Goal: Information Seeking & Learning: Find specific fact

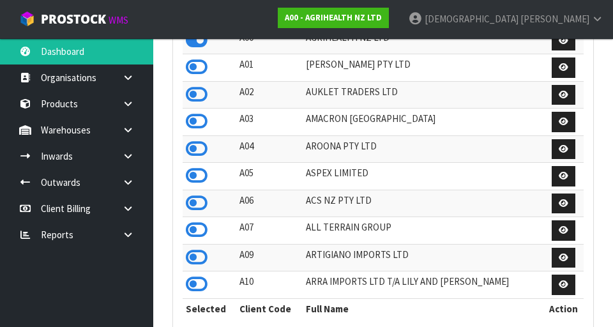
scroll to position [1013, 441]
click at [382, 14] on strong "A00 - AGRIHEALTH NZ LTD" at bounding box center [333, 17] width 97 height 11
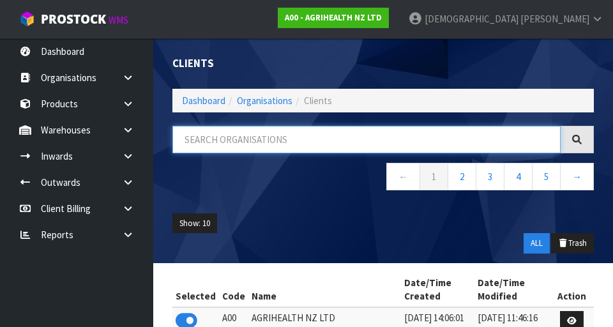
click at [291, 144] on input "text" at bounding box center [366, 139] width 388 height 27
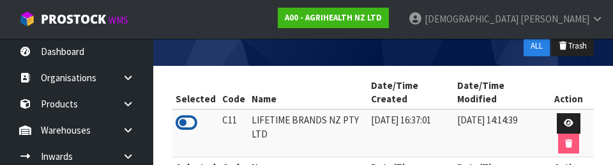
type input "LIFE"
click at [195, 124] on icon at bounding box center [187, 122] width 22 height 19
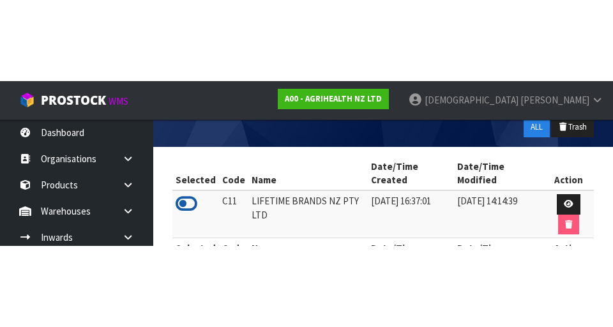
scroll to position [85, 0]
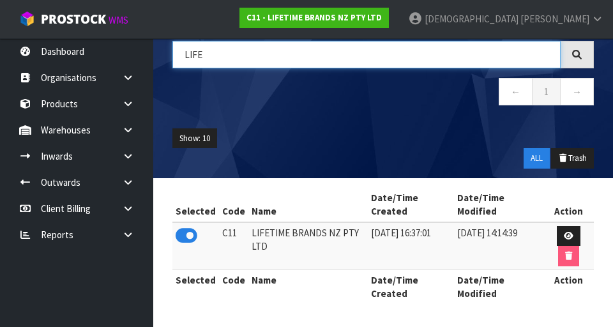
click at [314, 59] on input "LIFE" at bounding box center [366, 54] width 388 height 27
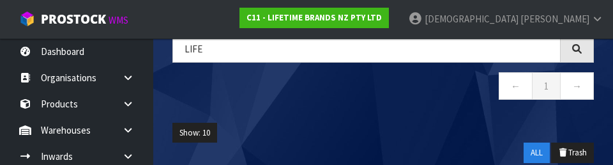
click at [291, 107] on div "LIFE ← 1 →" at bounding box center [383, 74] width 441 height 78
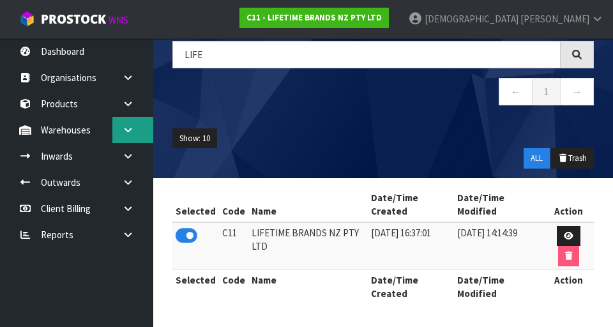
click at [119, 131] on link at bounding box center [132, 130] width 41 height 26
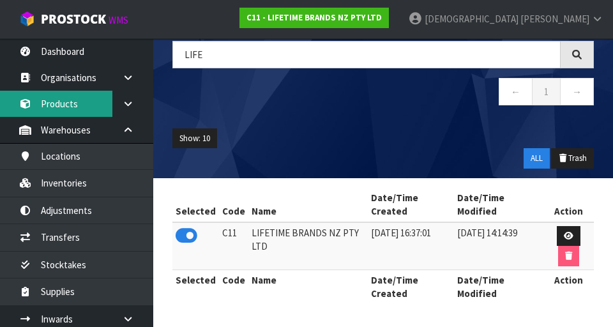
click at [72, 102] on link "Products" at bounding box center [76, 104] width 153 height 26
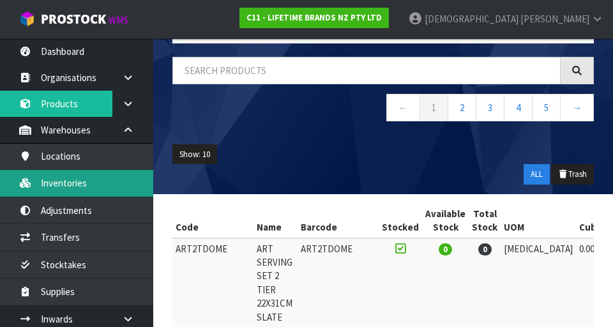
click at [76, 182] on link "Inventories" at bounding box center [76, 183] width 153 height 26
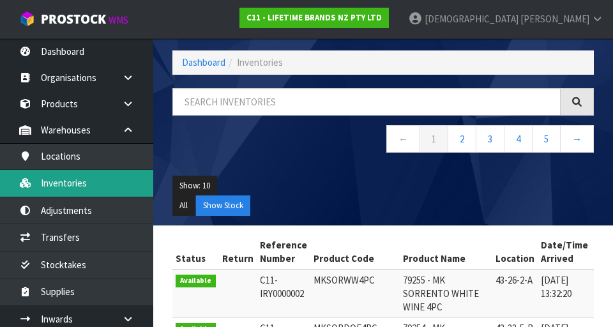
scroll to position [85, 0]
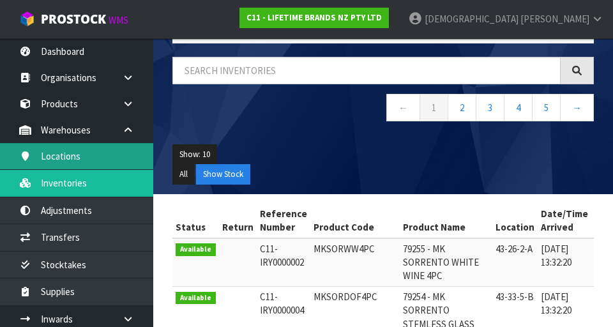
click at [66, 160] on link "Locations" at bounding box center [76, 156] width 153 height 26
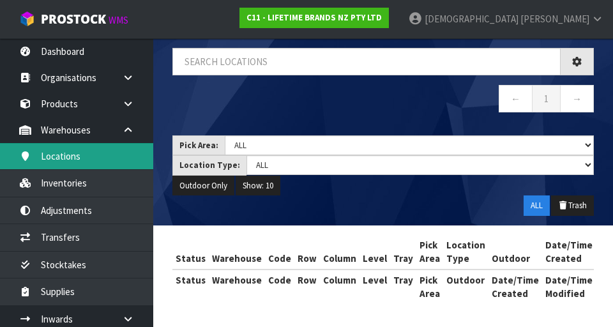
scroll to position [78, 0]
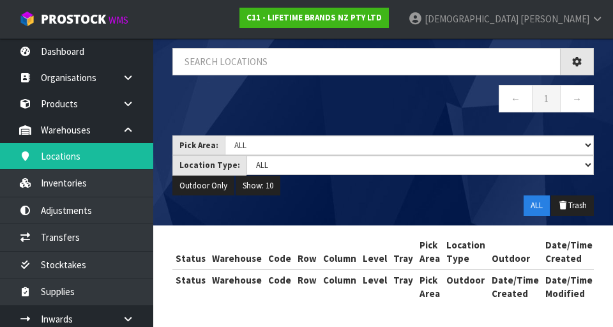
click at [66, 192] on div "Locations Dashboard Warehouses Locations ← 1 → Pick Area: Main Refurb Damaged P…" at bounding box center [306, 124] width 613 height 405
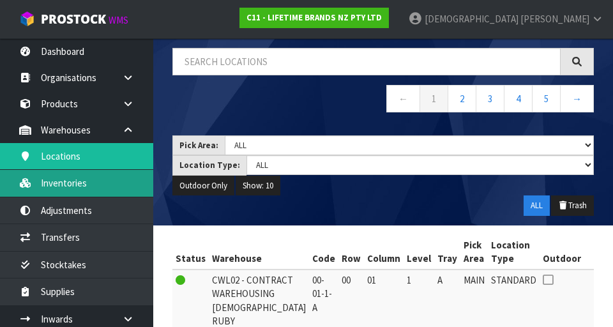
click at [70, 188] on link "Inventories" at bounding box center [76, 183] width 153 height 26
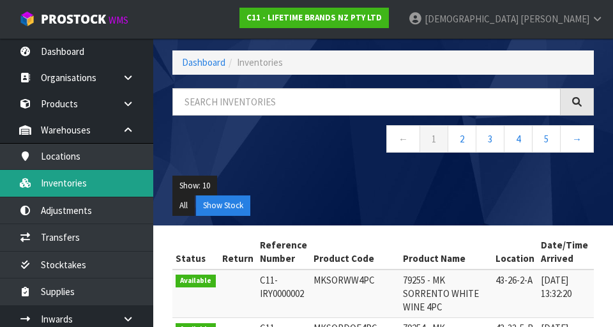
scroll to position [78, 0]
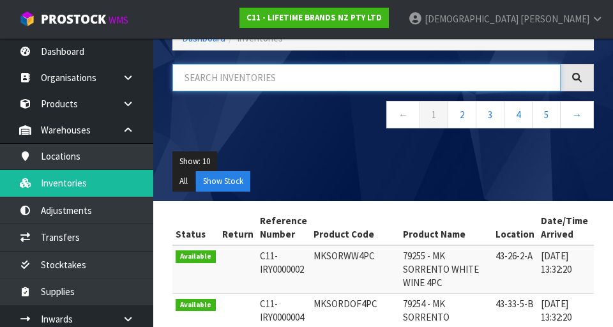
click at [286, 80] on input "text" at bounding box center [366, 77] width 388 height 27
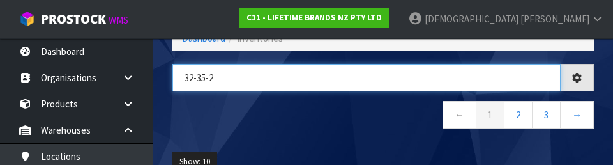
type input "32-35-2"
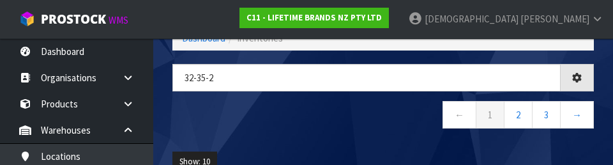
click at [266, 112] on nav "← 1 2 3 →" at bounding box center [382, 116] width 421 height 31
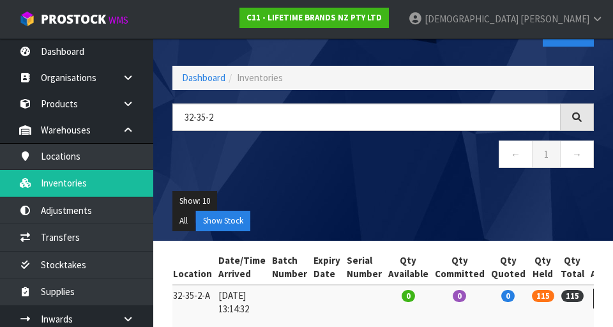
scroll to position [0, 0]
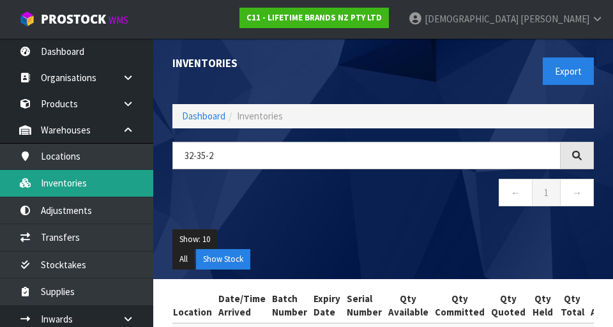
click at [73, 188] on link "Inventories" at bounding box center [76, 183] width 153 height 26
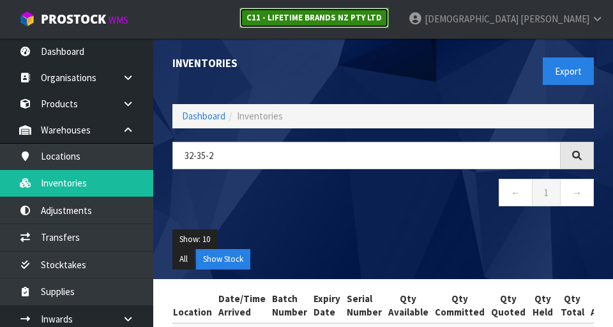
click at [389, 24] on link "C11 - LIFETIME BRANDS NZ PTY LTD" at bounding box center [313, 18] width 149 height 20
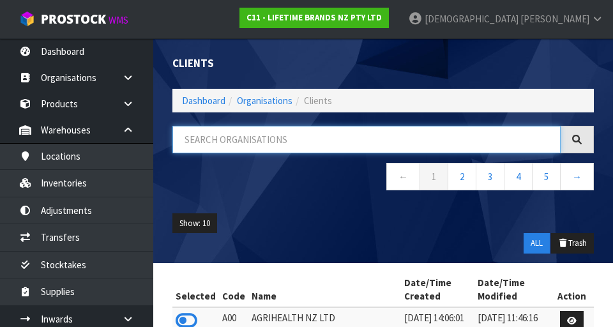
click at [409, 137] on input "text" at bounding box center [366, 139] width 388 height 27
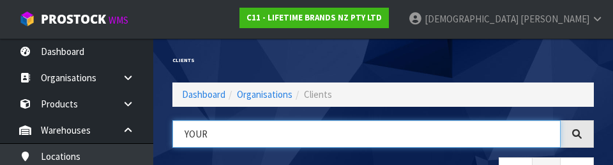
type input "YOUR"
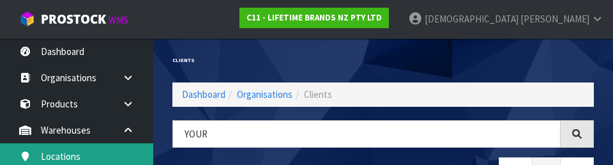
click at [139, 162] on link "Locations" at bounding box center [76, 156] width 153 height 26
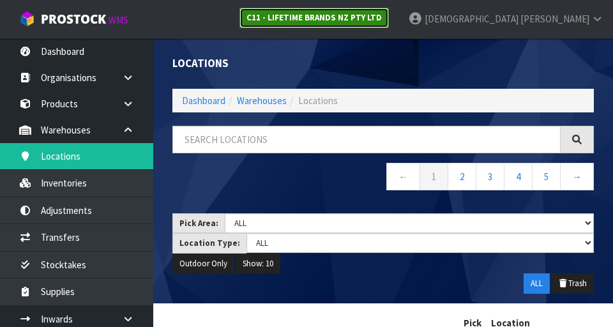
click at [389, 24] on link "C11 - LIFETIME BRANDS NZ PTY LTD" at bounding box center [313, 18] width 149 height 20
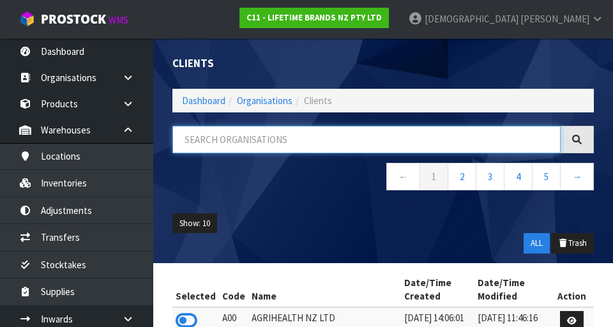
click at [297, 139] on input "text" at bounding box center [366, 139] width 388 height 27
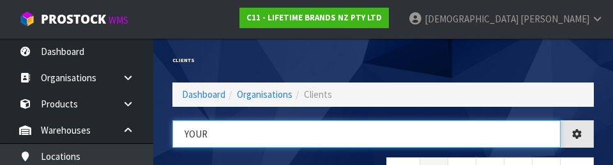
type input "YOUR"
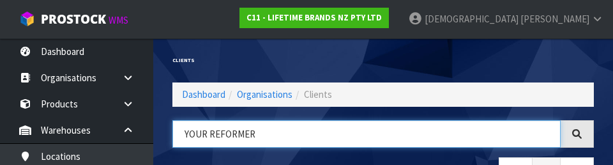
type input "YOUR REFORMER"
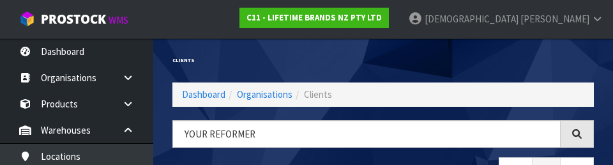
click at [347, 62] on h1 "Clients" at bounding box center [272, 60] width 201 height 6
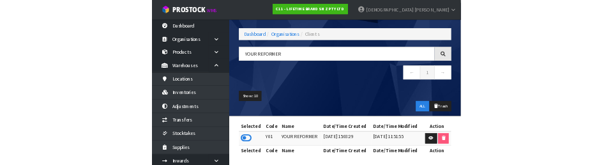
scroll to position [38, 0]
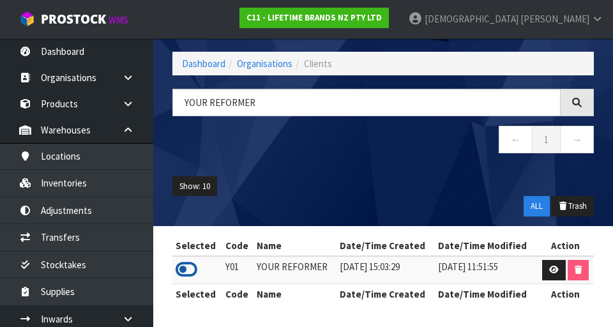
click at [192, 270] on icon at bounding box center [187, 269] width 22 height 19
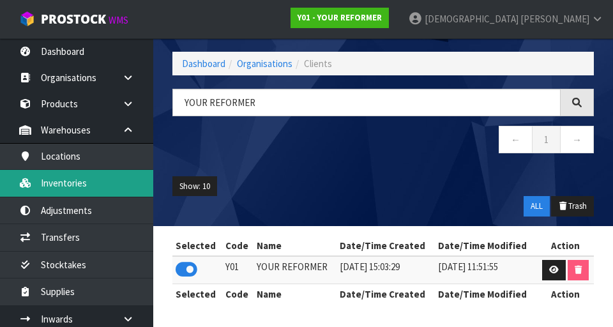
click at [76, 186] on link "Inventories" at bounding box center [76, 183] width 153 height 26
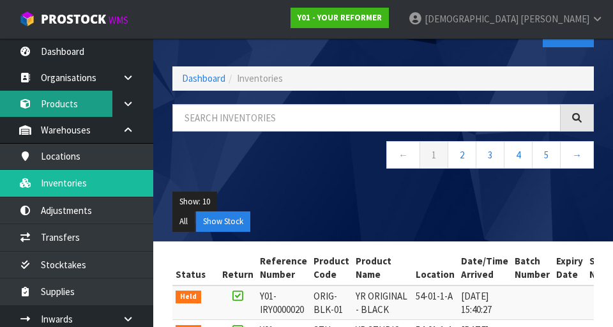
click at [75, 102] on link "Products" at bounding box center [76, 104] width 153 height 26
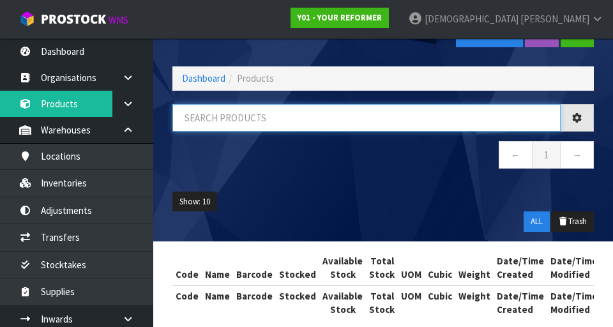
click at [257, 121] on input "text" at bounding box center [366, 117] width 388 height 27
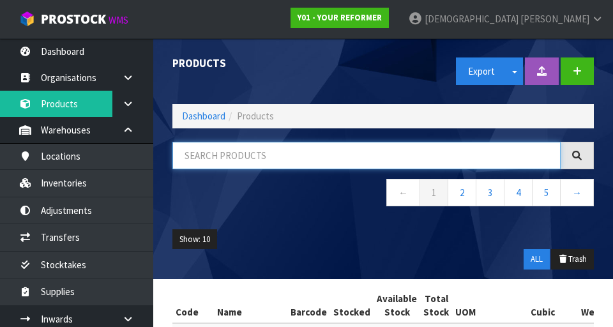
click at [338, 149] on input "text" at bounding box center [366, 155] width 388 height 27
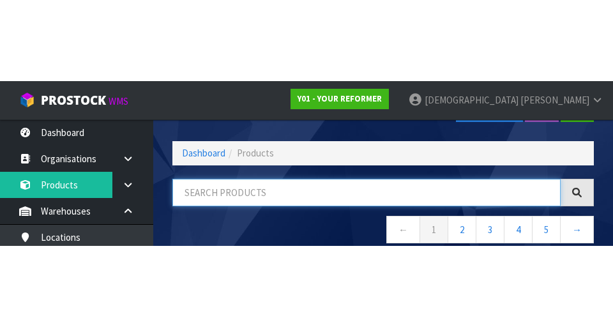
scroll to position [73, 0]
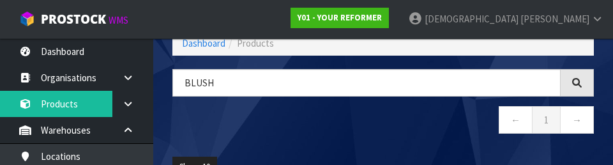
click at [381, 121] on nav "← 1 →" at bounding box center [382, 121] width 421 height 31
click at [320, 132] on nav "← 1 →" at bounding box center [382, 121] width 421 height 31
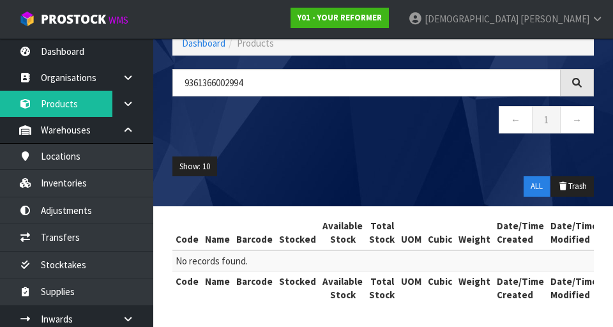
scroll to position [74, 0]
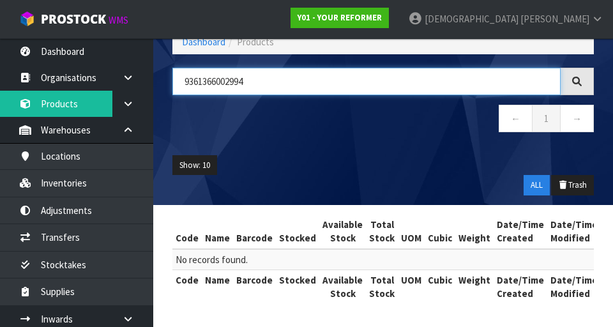
click at [362, 79] on input "9361366002994" at bounding box center [366, 81] width 388 height 27
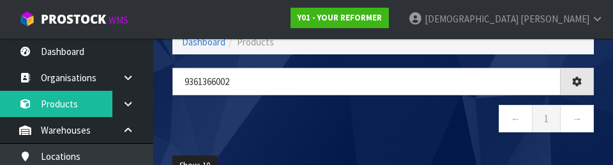
click at [428, 132] on nav "← 1 →" at bounding box center [382, 120] width 421 height 31
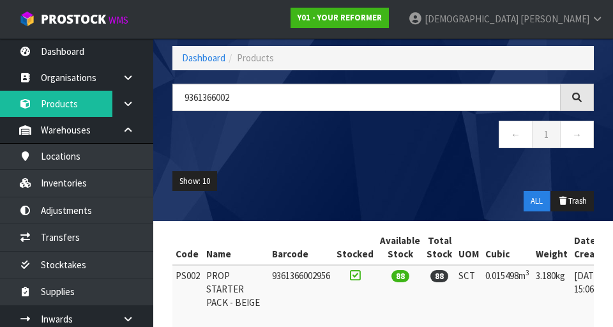
scroll to position [57, 0]
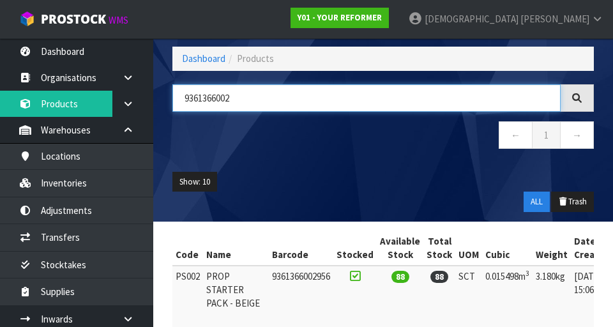
click at [372, 97] on input "9361366002" at bounding box center [366, 97] width 388 height 27
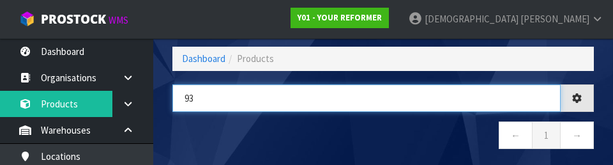
type input "9"
type input "PS001"
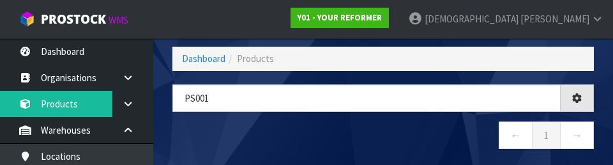
click at [300, 119] on div "PS001 ← 1 →" at bounding box center [383, 123] width 441 height 78
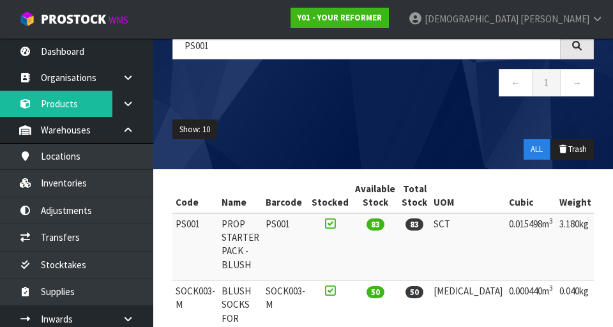
scroll to position [0, 82]
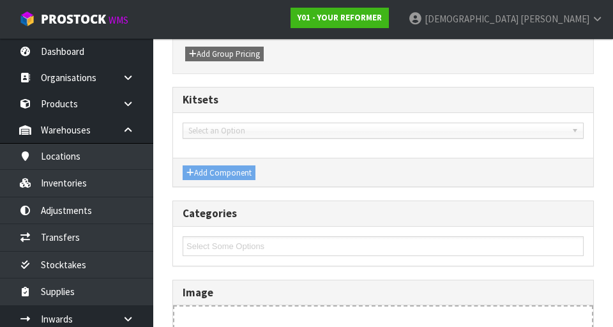
type input "PS001"
type input "PROP STARTER PACK - BLUSH"
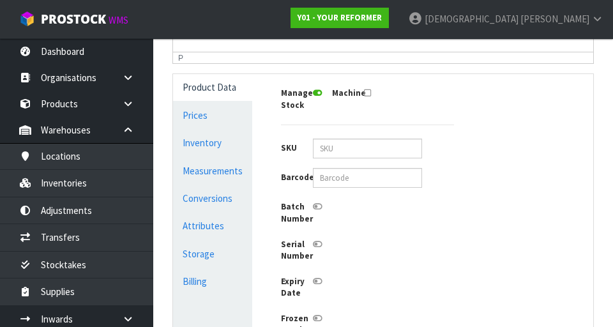
scroll to position [311, 0]
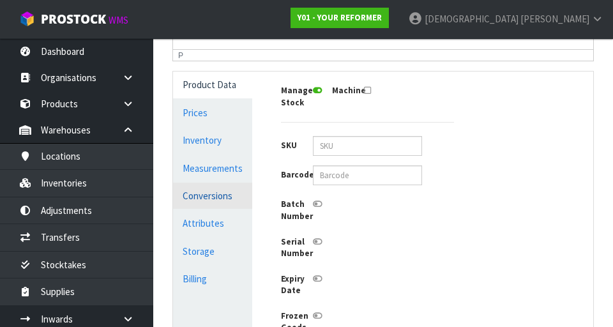
click at [213, 199] on link "Conversions" at bounding box center [212, 196] width 79 height 26
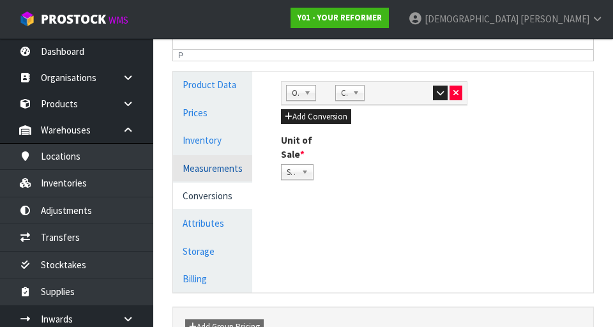
click at [217, 170] on link "Measurements" at bounding box center [212, 168] width 79 height 26
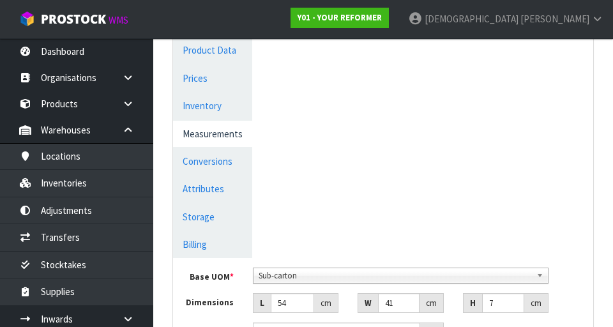
scroll to position [348, 0]
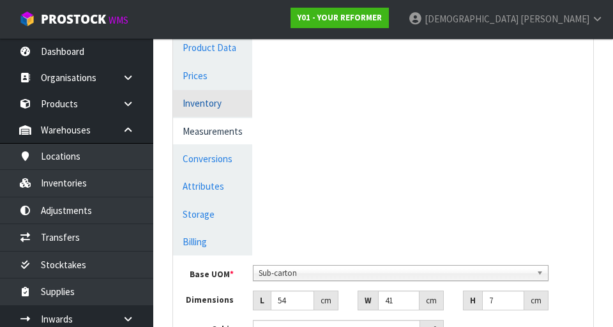
click at [220, 100] on link "Inventory" at bounding box center [212, 103] width 79 height 26
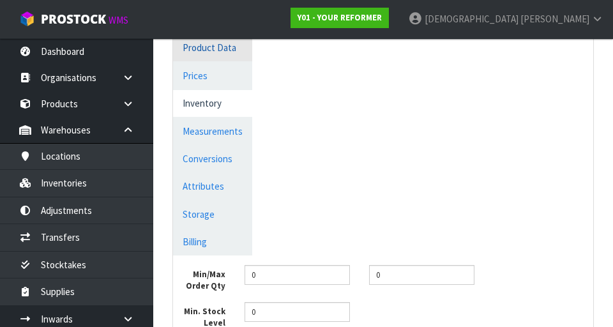
click at [211, 56] on link "Product Data" at bounding box center [212, 47] width 79 height 26
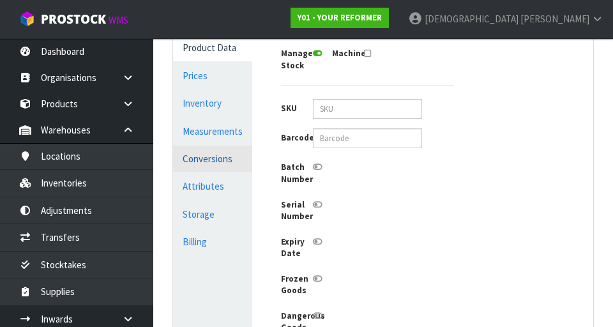
click at [207, 166] on link "Conversions" at bounding box center [212, 159] width 79 height 26
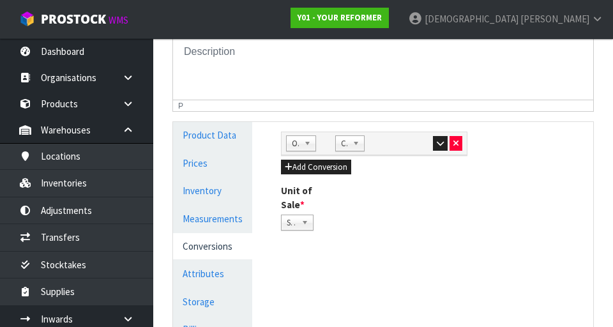
scroll to position [259, 0]
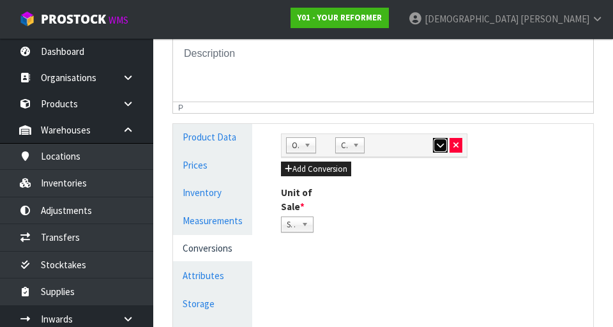
click at [434, 146] on button "button" at bounding box center [440, 145] width 15 height 15
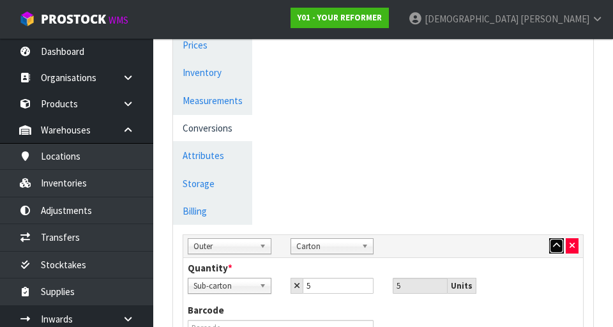
scroll to position [375, 0]
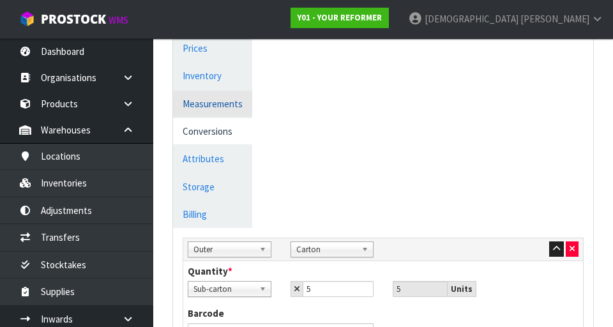
click at [213, 100] on link "Measurements" at bounding box center [212, 104] width 79 height 26
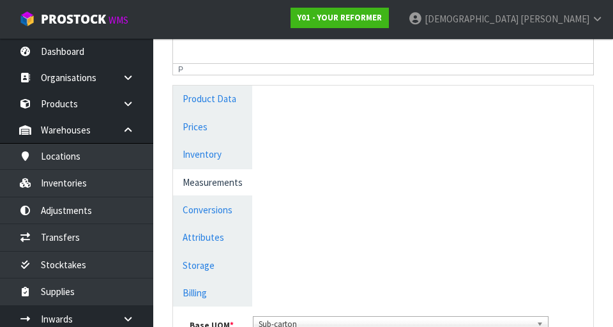
scroll to position [293, 0]
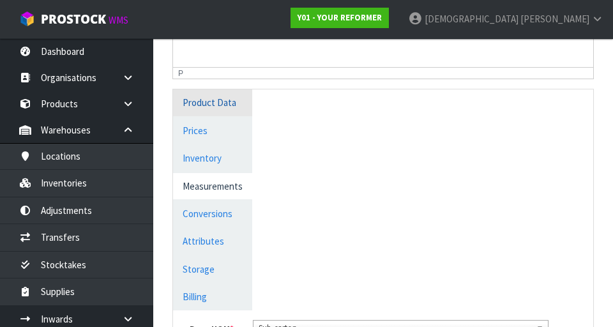
click at [214, 105] on link "Product Data" at bounding box center [212, 102] width 79 height 26
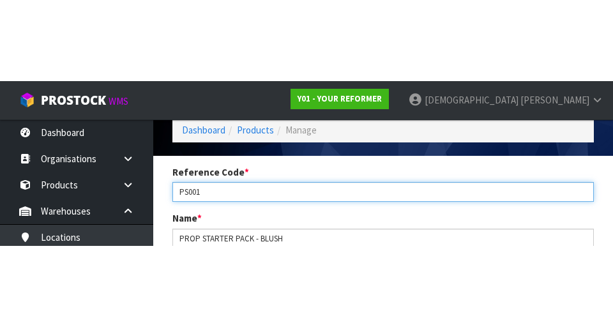
scroll to position [73, 0]
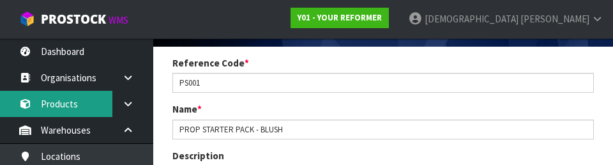
click at [69, 106] on link "Products" at bounding box center [76, 104] width 153 height 26
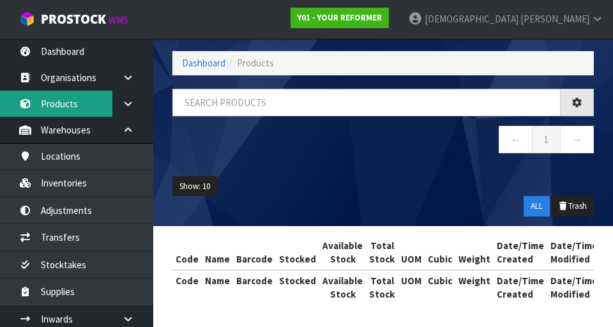
scroll to position [73, 0]
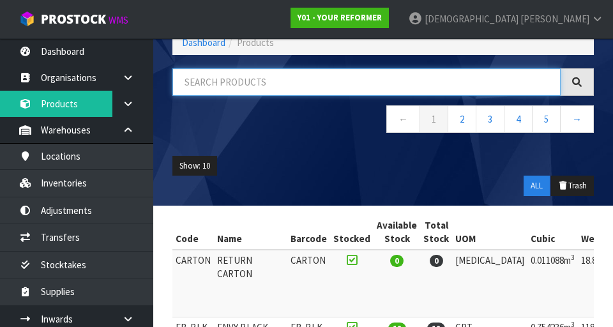
paste input "PS001"
type input "PS001"
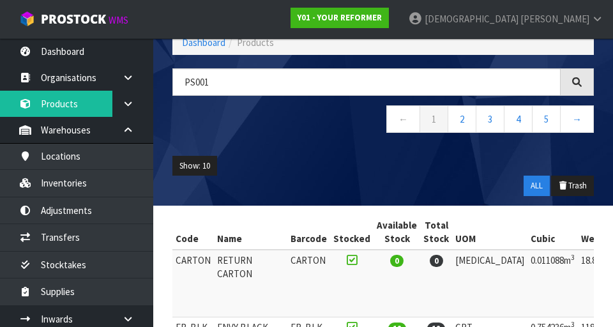
click at [338, 156] on ul "Show: 10 5 10 25 50" at bounding box center [382, 166] width 421 height 20
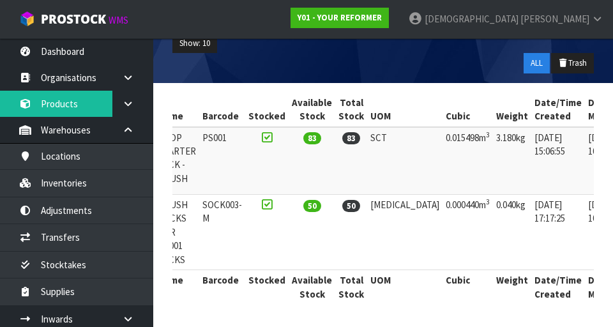
scroll to position [0, 0]
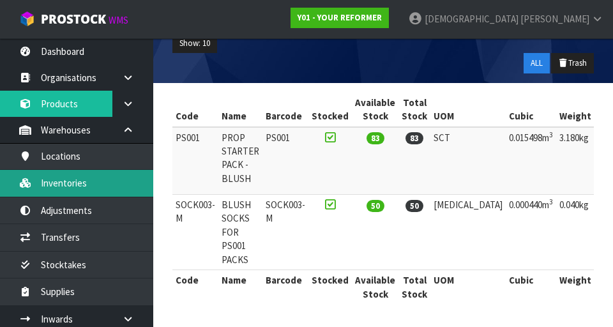
click at [86, 184] on link "Inventories" at bounding box center [76, 183] width 153 height 26
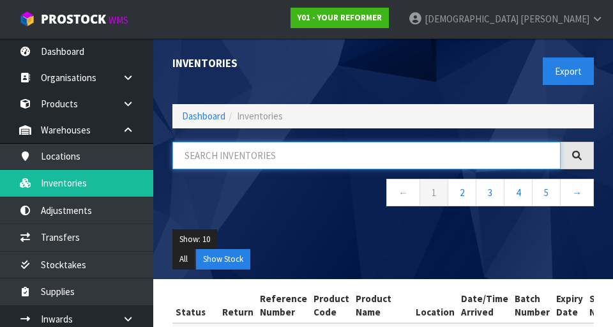
paste input "PS001"
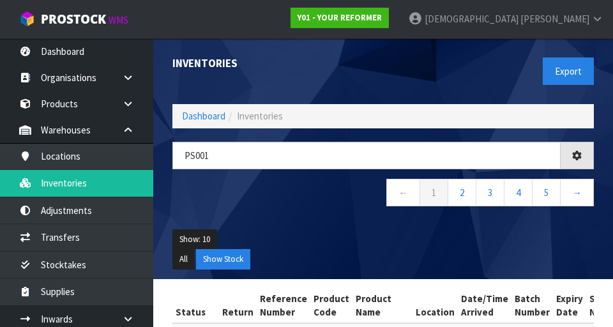
click at [338, 66] on h1 "Inventories" at bounding box center [272, 63] width 201 height 12
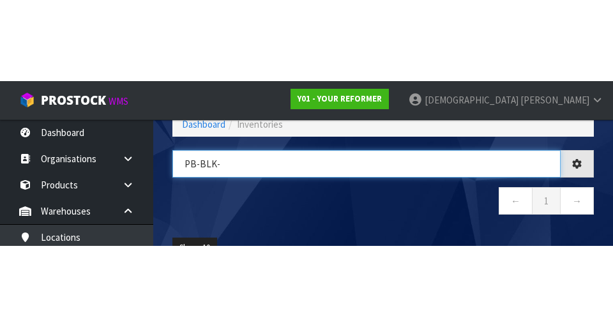
scroll to position [0, 206]
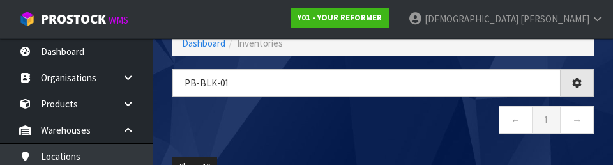
click at [365, 111] on nav "← 1 →" at bounding box center [382, 121] width 421 height 31
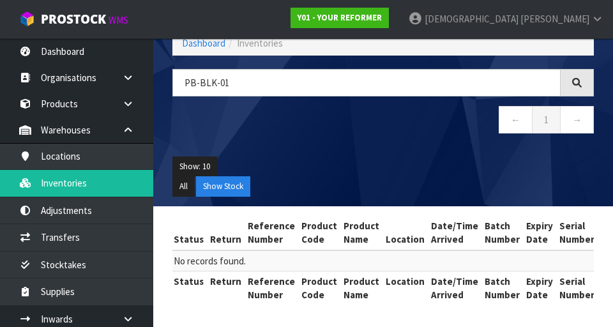
scroll to position [0, 0]
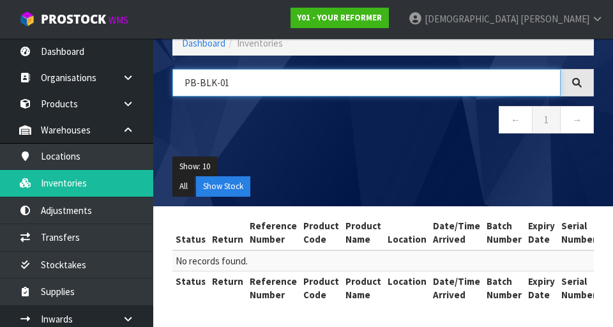
click at [313, 80] on input "PB-BLK-01" at bounding box center [366, 82] width 388 height 27
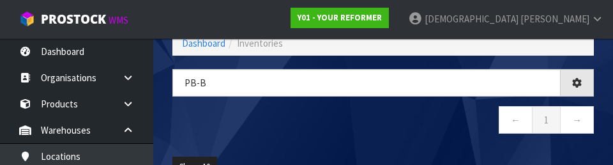
click at [389, 119] on nav "← 1 →" at bounding box center [382, 121] width 421 height 31
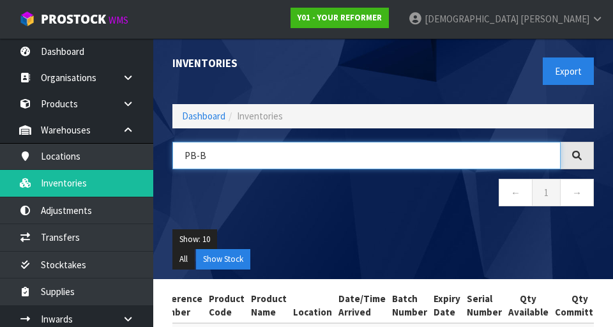
click at [262, 153] on input "PB-B" at bounding box center [366, 155] width 388 height 27
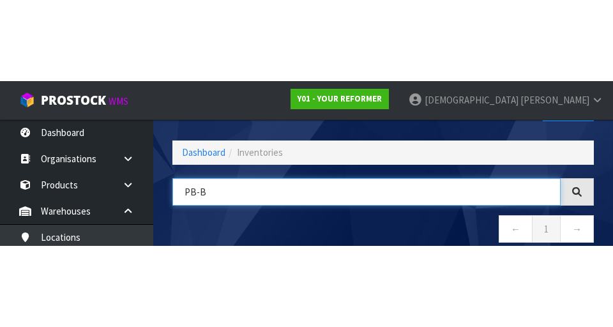
scroll to position [73, 0]
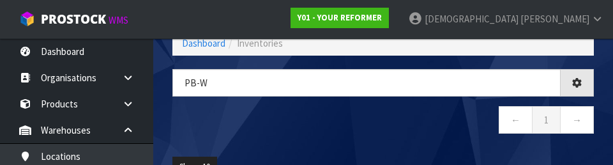
click at [352, 130] on nav "← 1 →" at bounding box center [382, 121] width 421 height 31
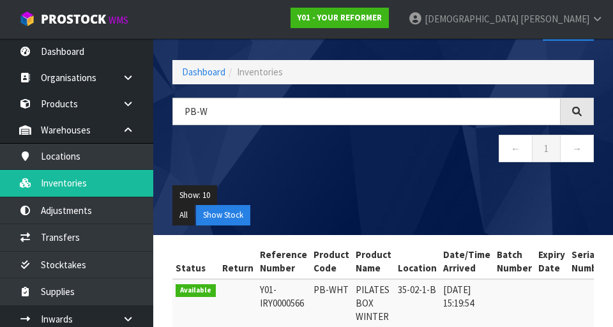
scroll to position [45, 0]
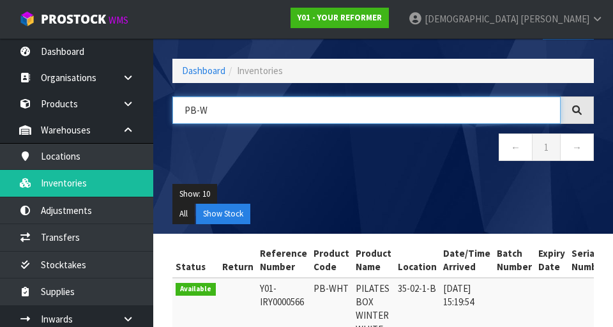
click at [243, 111] on input "PB-W" at bounding box center [366, 109] width 388 height 27
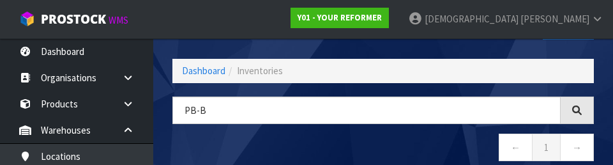
click at [366, 141] on nav "← 1 →" at bounding box center [382, 148] width 421 height 31
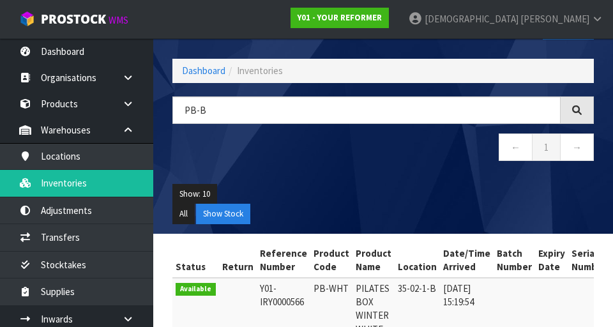
type input "PB-B"
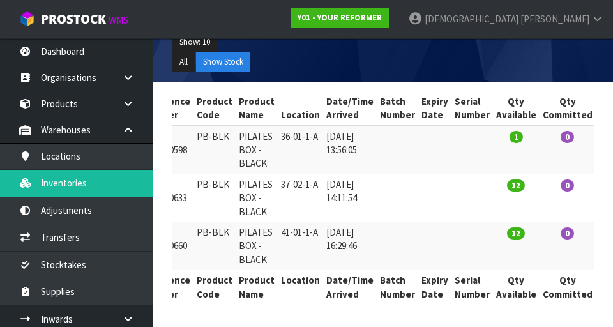
scroll to position [0, 119]
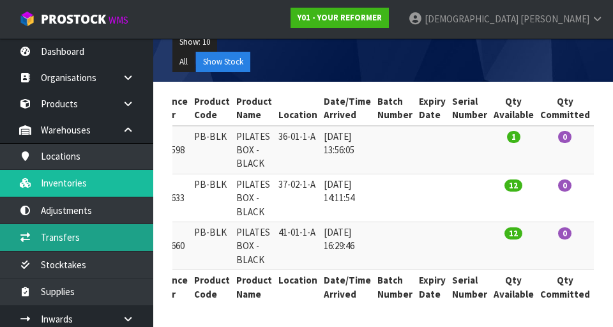
click at [75, 237] on link "Transfers" at bounding box center [76, 237] width 153 height 26
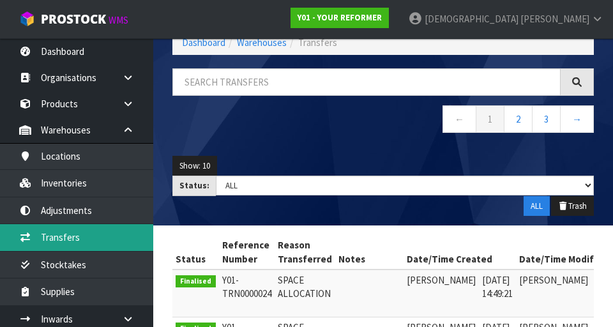
scroll to position [197, 0]
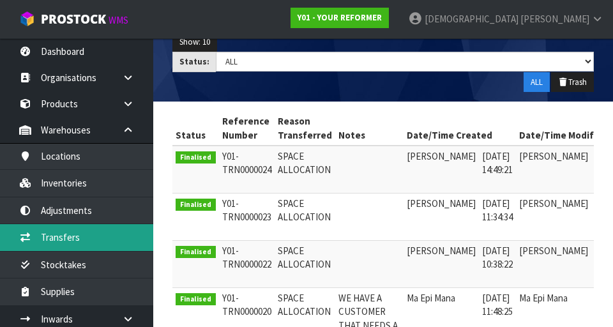
click at [64, 232] on link "Transfers" at bounding box center [76, 237] width 153 height 26
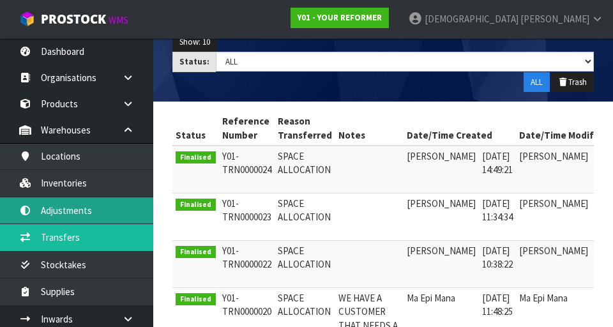
click at [61, 197] on link "Adjustments" at bounding box center [76, 210] width 153 height 26
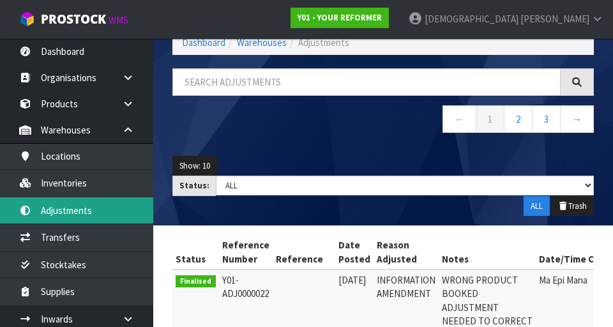
scroll to position [197, 0]
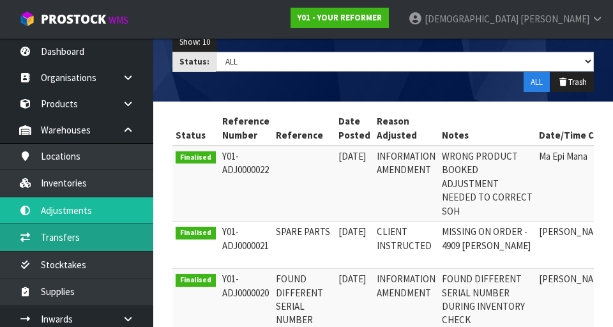
click at [57, 238] on link "Transfers" at bounding box center [76, 237] width 153 height 26
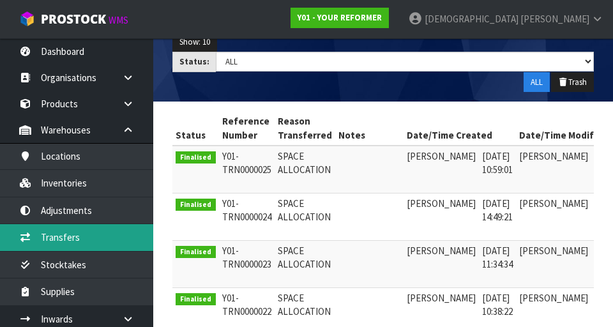
scroll to position [0, 56]
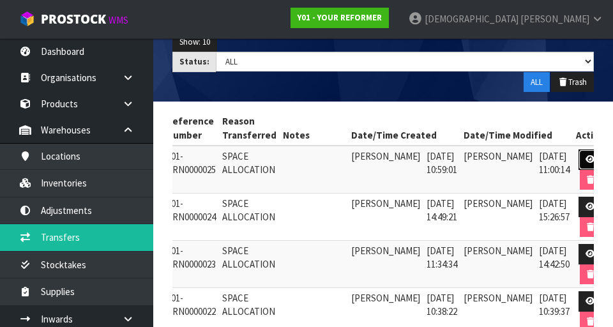
click at [586, 161] on icon at bounding box center [591, 159] width 10 height 8
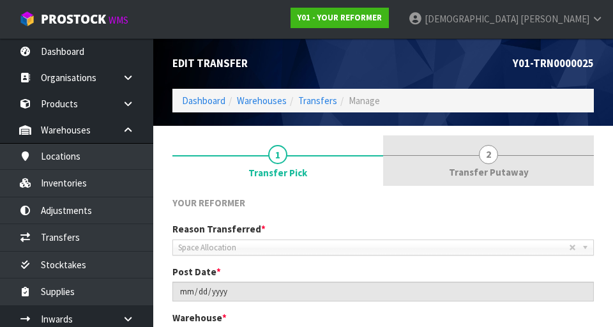
click at [496, 155] on span "2" at bounding box center [488, 154] width 19 height 19
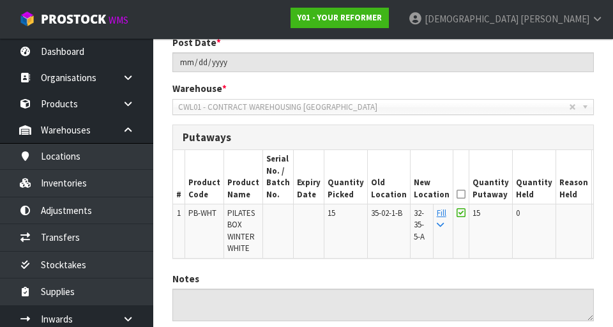
scroll to position [317, 0]
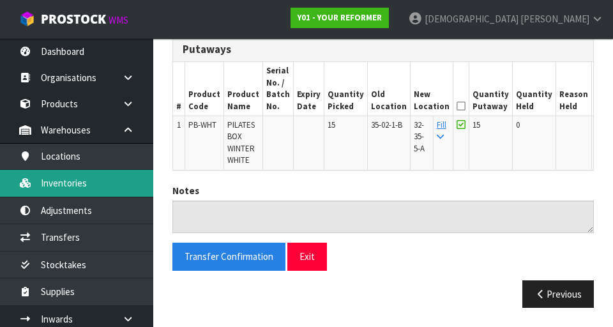
click at [78, 186] on link "Inventories" at bounding box center [76, 183] width 153 height 26
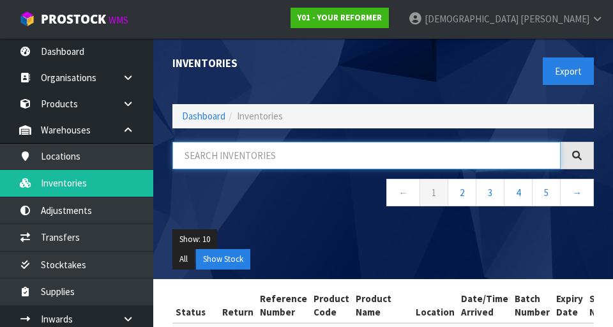
click at [259, 158] on input "text" at bounding box center [366, 155] width 388 height 27
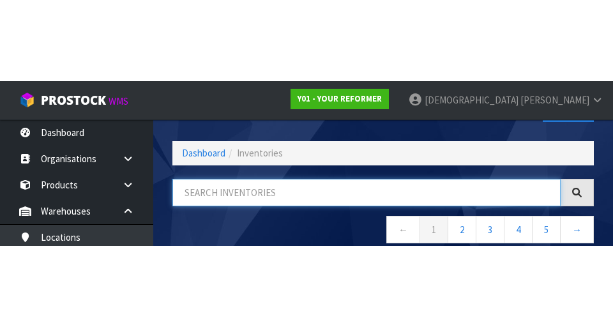
scroll to position [73, 0]
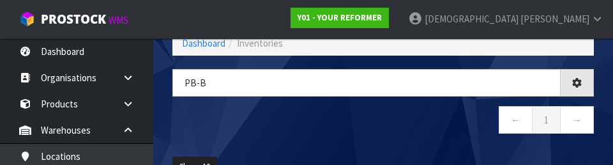
click at [377, 117] on nav "← 1 →" at bounding box center [382, 121] width 421 height 31
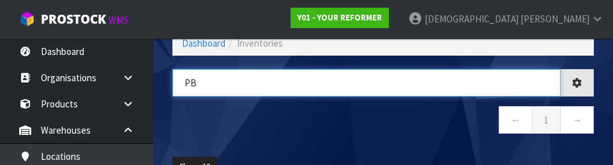
type input "P"
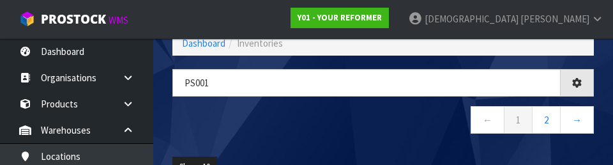
click at [298, 109] on nav "← 1 2 →" at bounding box center [382, 121] width 421 height 31
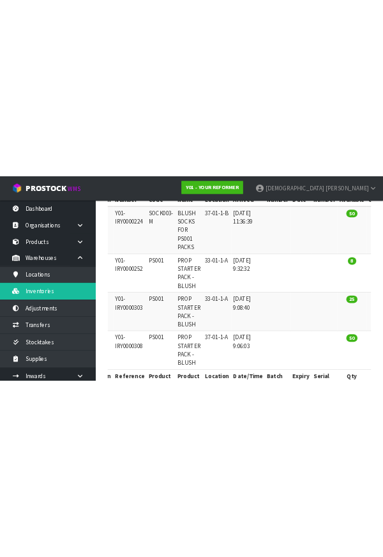
scroll to position [0, 0]
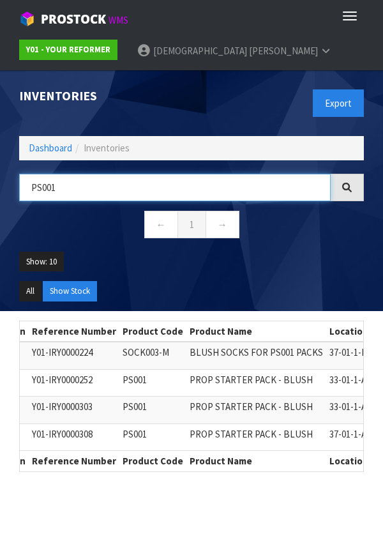
click at [106, 181] on input "PS001" at bounding box center [175, 187] width 312 height 27
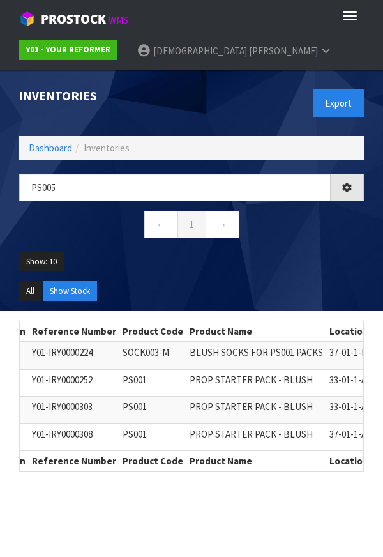
click at [302, 222] on nav "← 1 →" at bounding box center [191, 226] width 345 height 31
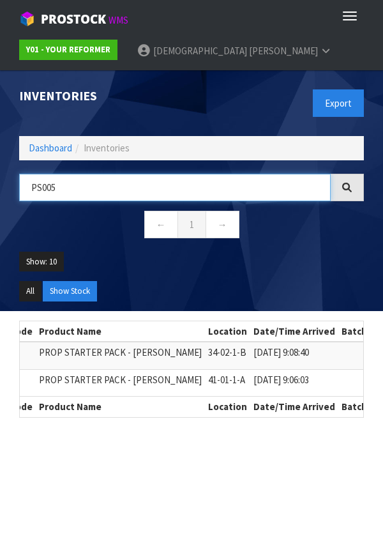
click at [116, 192] on input "PS005" at bounding box center [175, 187] width 312 height 27
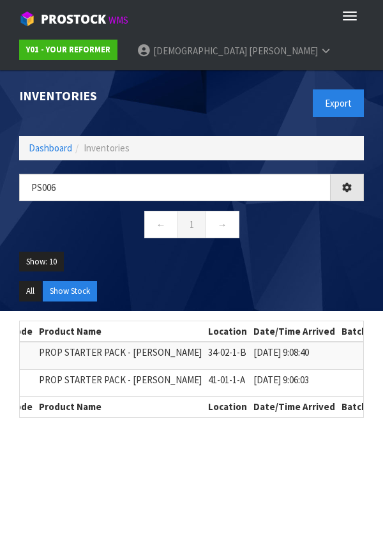
click at [297, 238] on nav "← 1 →" at bounding box center [191, 226] width 345 height 31
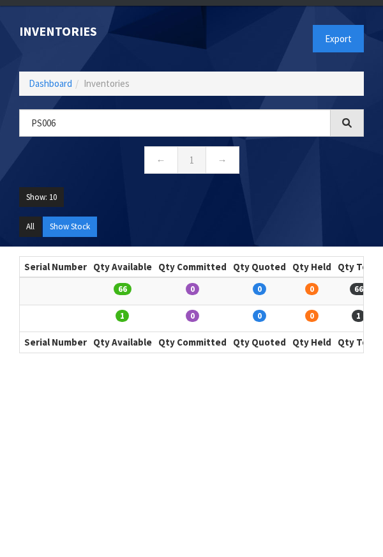
scroll to position [0, 665]
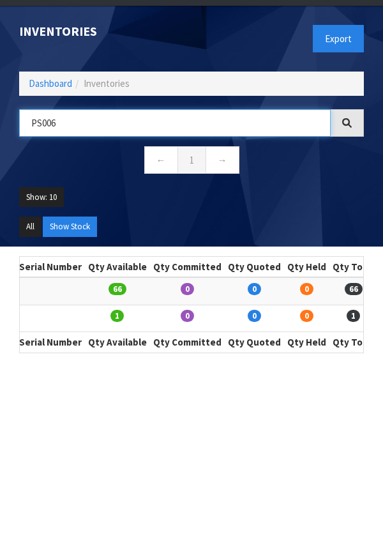
click at [36, 123] on input "PS006" at bounding box center [175, 122] width 312 height 27
click at [70, 118] on input "PS006" at bounding box center [175, 122] width 312 height 27
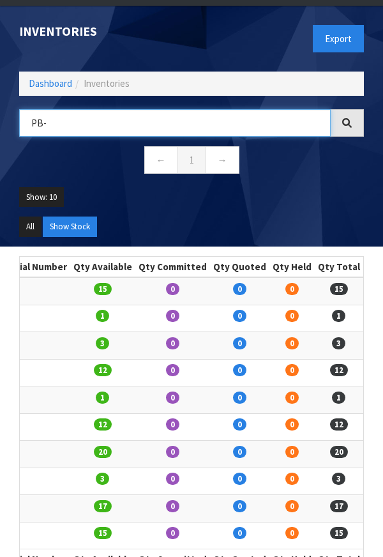
scroll to position [0, 632]
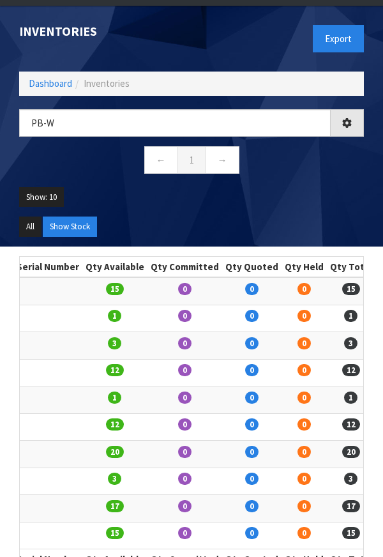
click at [128, 186] on div "PB-w ← 1 →" at bounding box center [192, 148] width 364 height 78
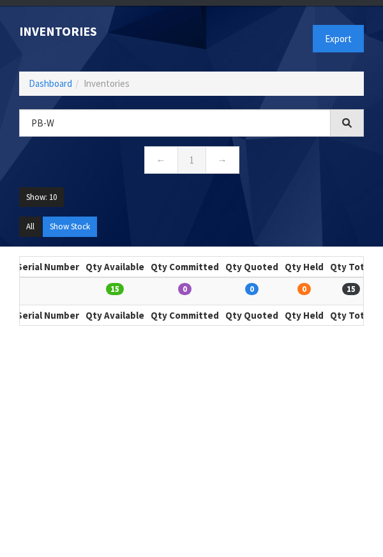
scroll to position [0, 631]
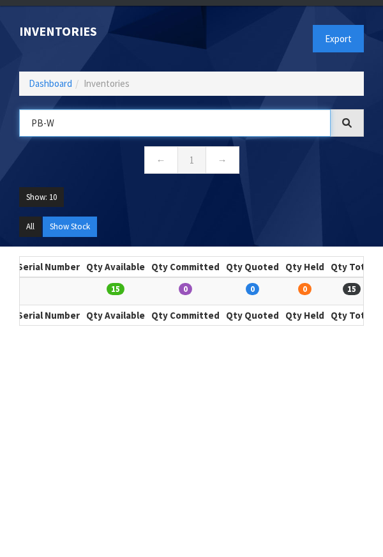
click at [94, 124] on input "PB-W" at bounding box center [175, 122] width 312 height 27
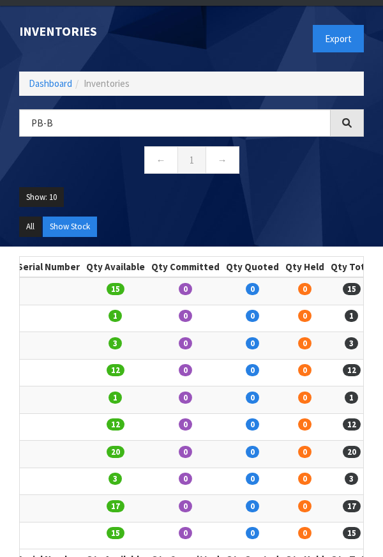
click at [179, 206] on ul "Show: 10 5 10 25 50" at bounding box center [191, 202] width 345 height 30
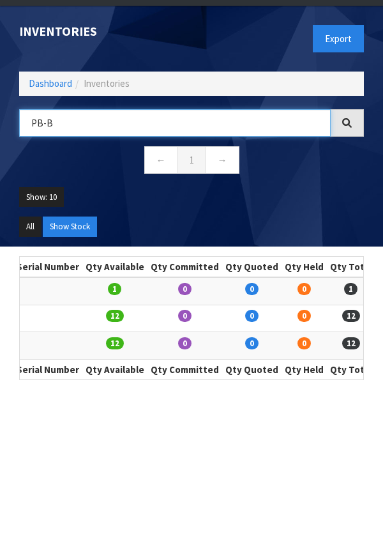
click at [84, 120] on input "PB-B" at bounding box center [175, 122] width 312 height 27
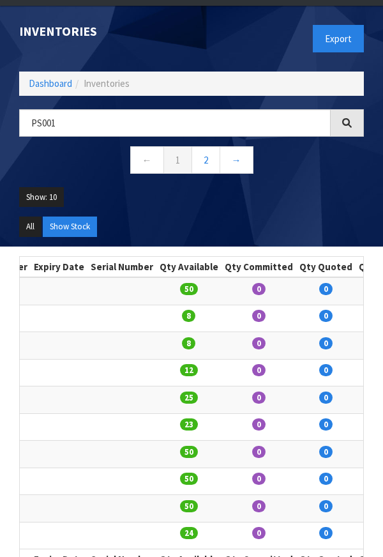
click at [118, 186] on div "PS001 ← 1 2 →" at bounding box center [192, 148] width 364 height 78
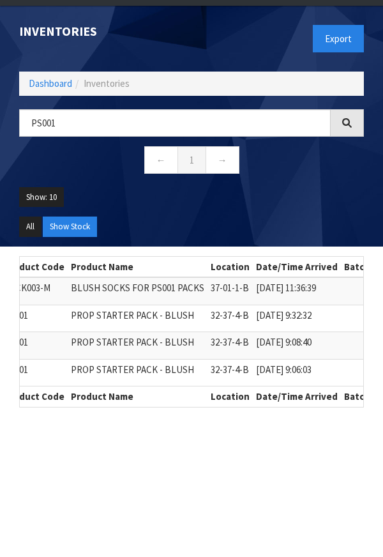
scroll to position [0, 195]
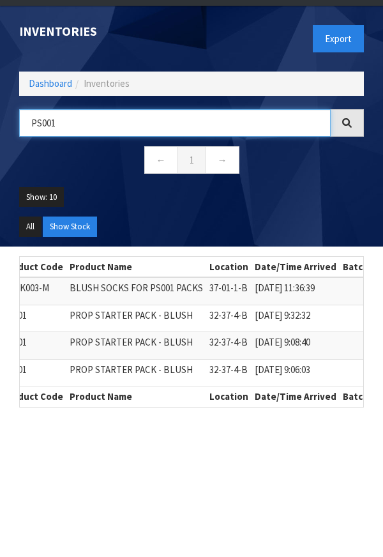
click at [81, 136] on input "PS001" at bounding box center [175, 122] width 312 height 27
type input "PS007"
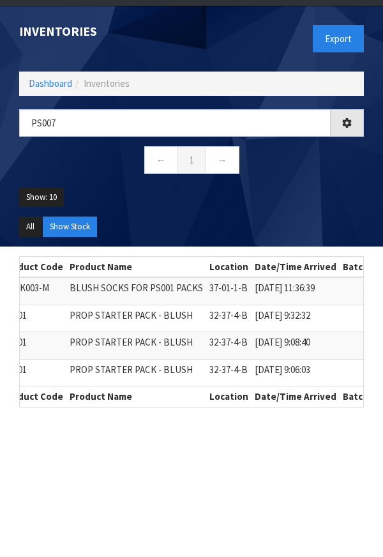
click at [298, 185] on div "PS007 ← 1 →" at bounding box center [192, 148] width 364 height 78
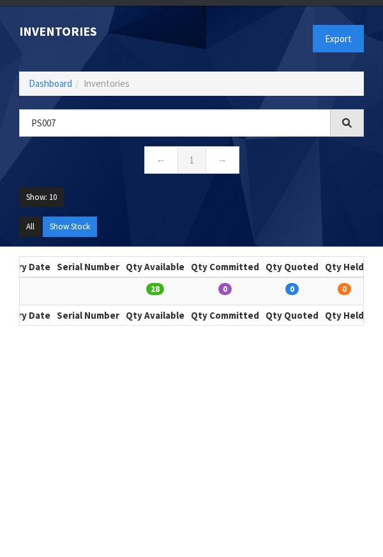
scroll to position [0, 653]
